Goal: Task Accomplishment & Management: Manage account settings

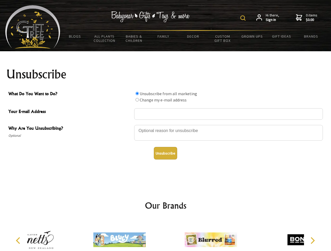
click at [243, 18] on img at bounding box center [242, 17] width 5 height 5
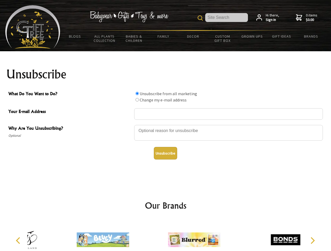
click at [165, 125] on div at bounding box center [228, 134] width 188 height 18
click at [137, 93] on input "What Do You Want to Do?" at bounding box center [136, 93] width 3 height 3
click at [137, 100] on input "What Do You Want to Do?" at bounding box center [136, 99] width 3 height 3
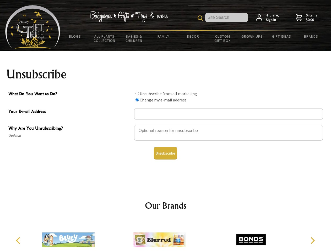
radio input "true"
click at [165, 153] on button "Unsubscribe" at bounding box center [165, 153] width 23 height 13
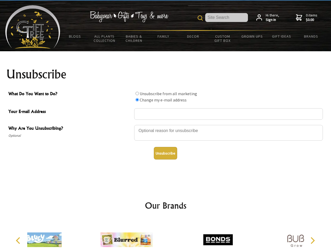
click at [165, 236] on div at bounding box center [126, 240] width 91 height 41
click at [19, 241] on icon "Previous" at bounding box center [18, 240] width 7 height 7
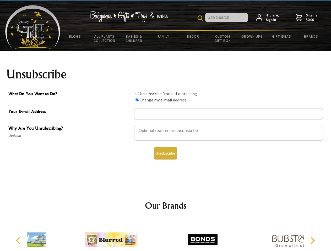
click at [312, 241] on icon "Next" at bounding box center [311, 240] width 7 height 7
